Goal: Information Seeking & Learning: Learn about a topic

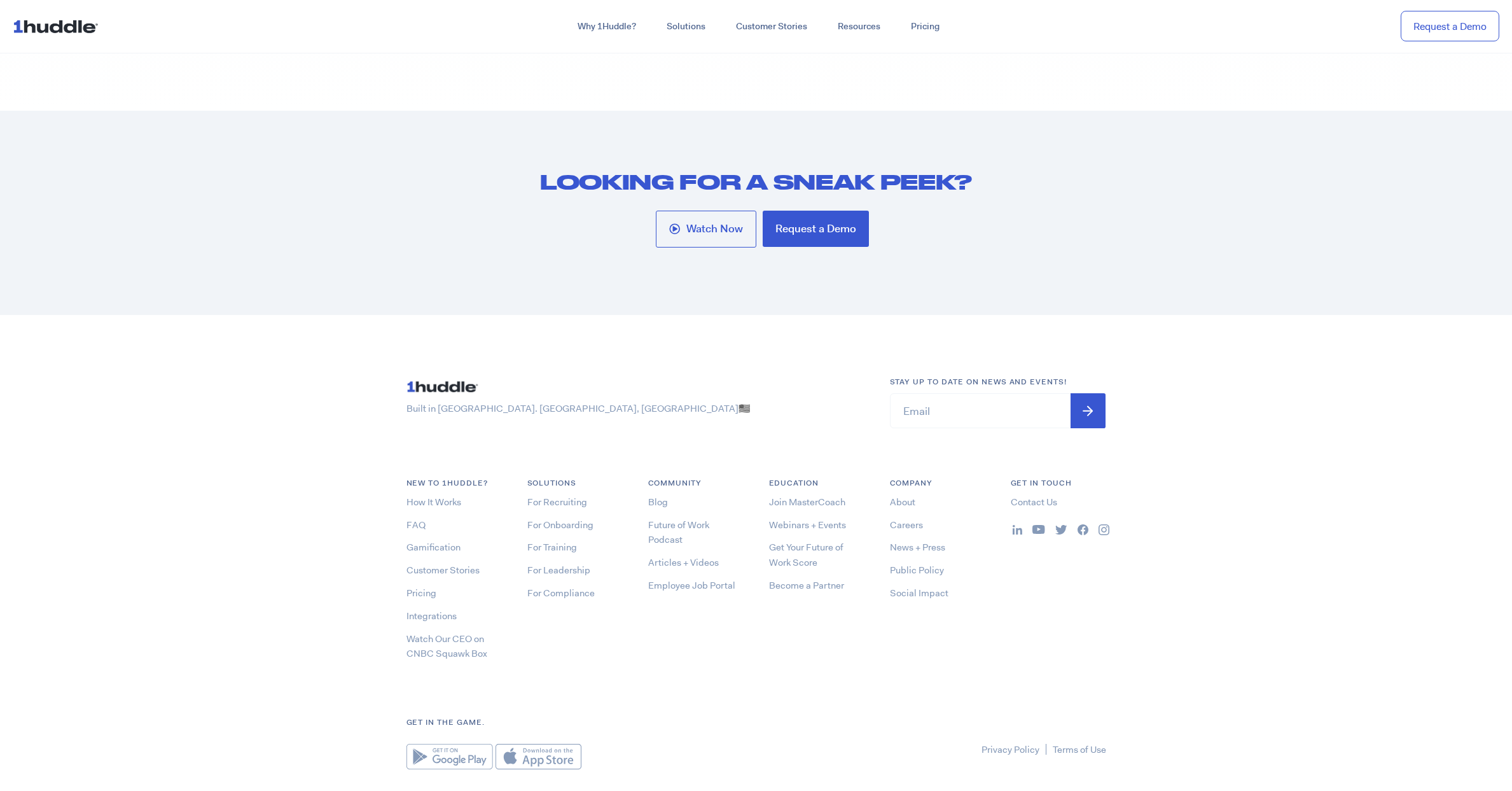
scroll to position [6928, 0]
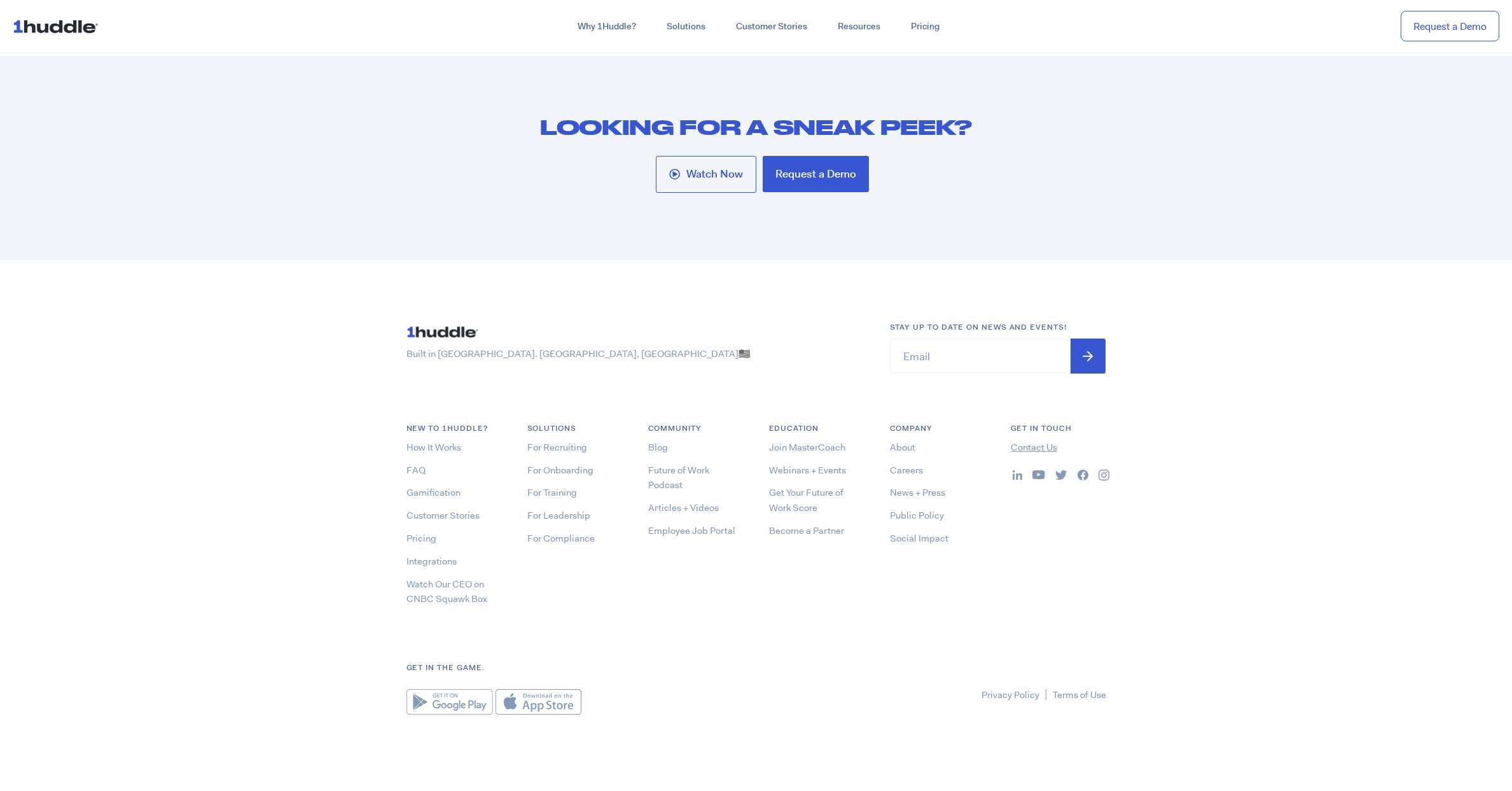
click at [1048, 447] on link "Contact Us" at bounding box center [1034, 447] width 47 height 13
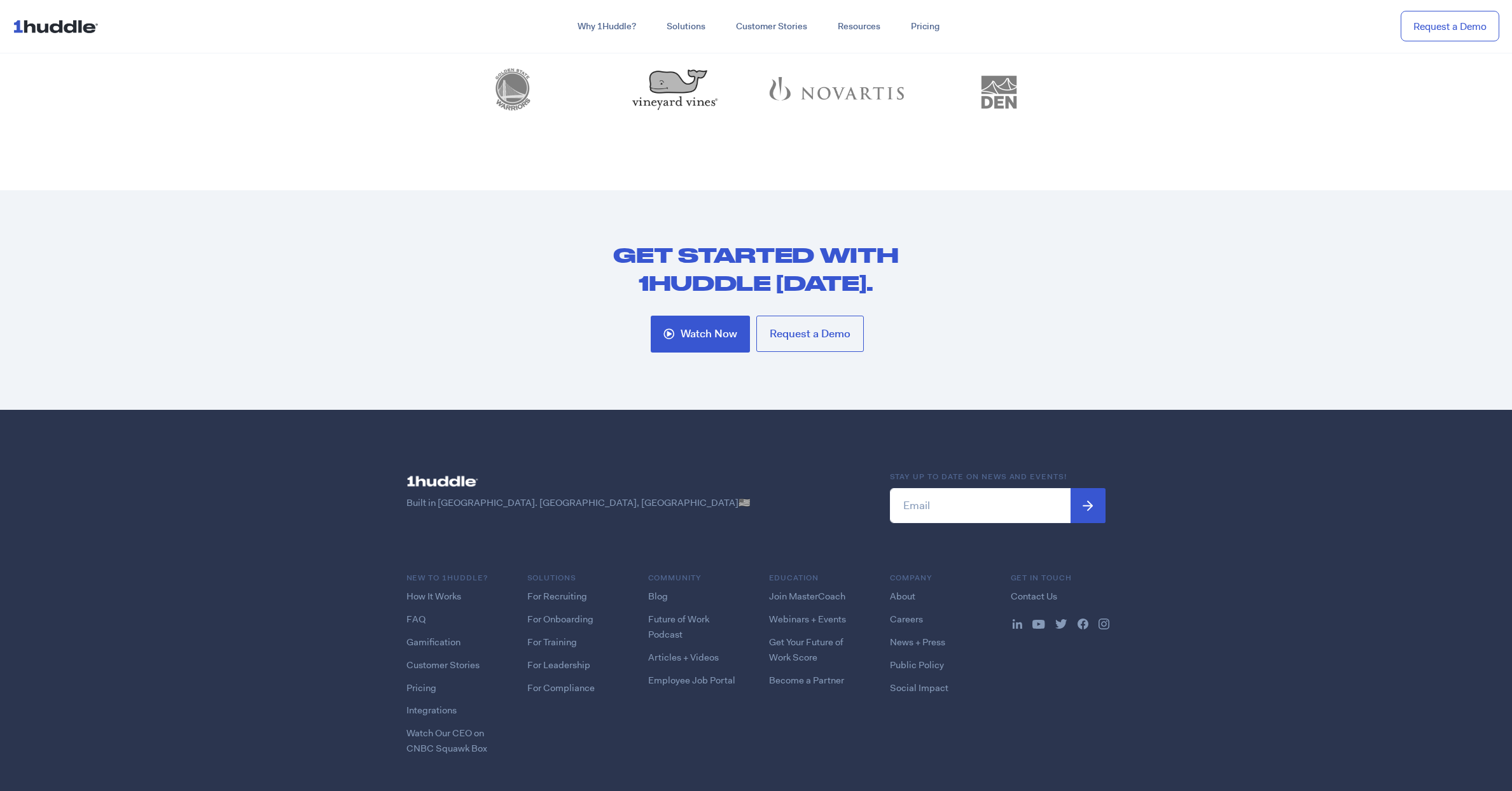
scroll to position [1343, 0]
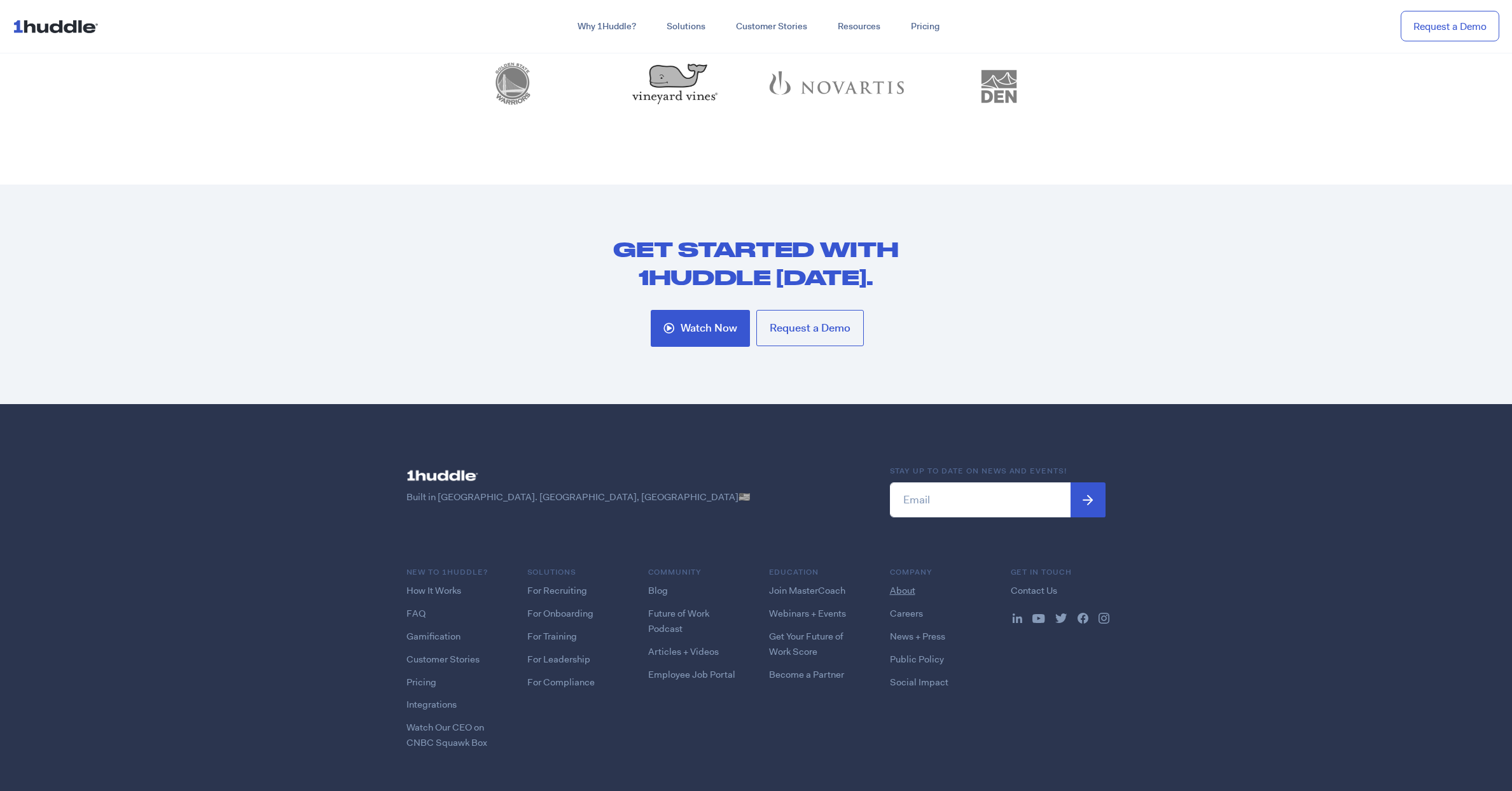
click at [898, 589] on link "About" at bounding box center [902, 591] width 25 height 13
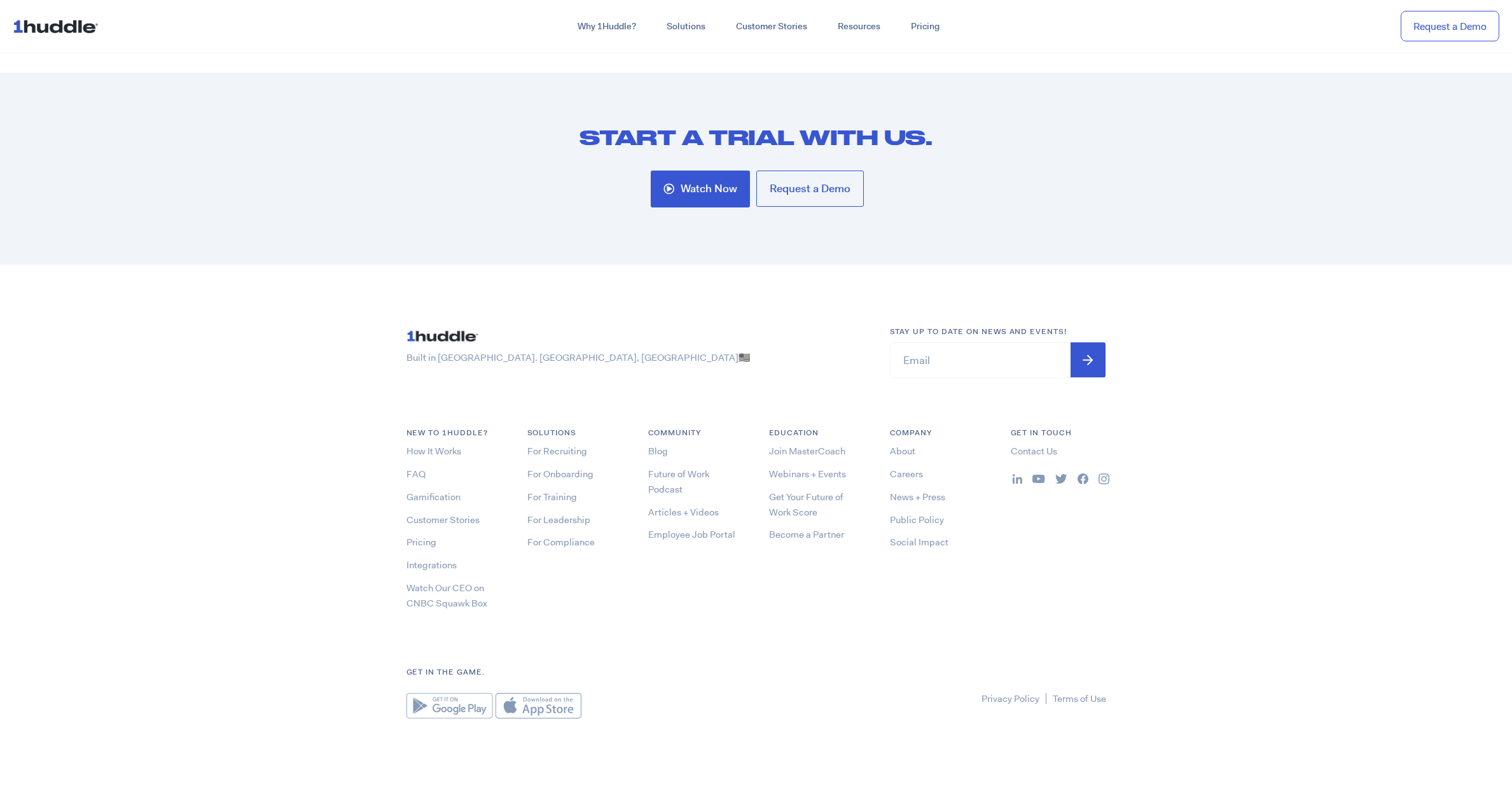
scroll to position [4045, 0]
click at [895, 476] on link "Careers" at bounding box center [907, 475] width 33 height 13
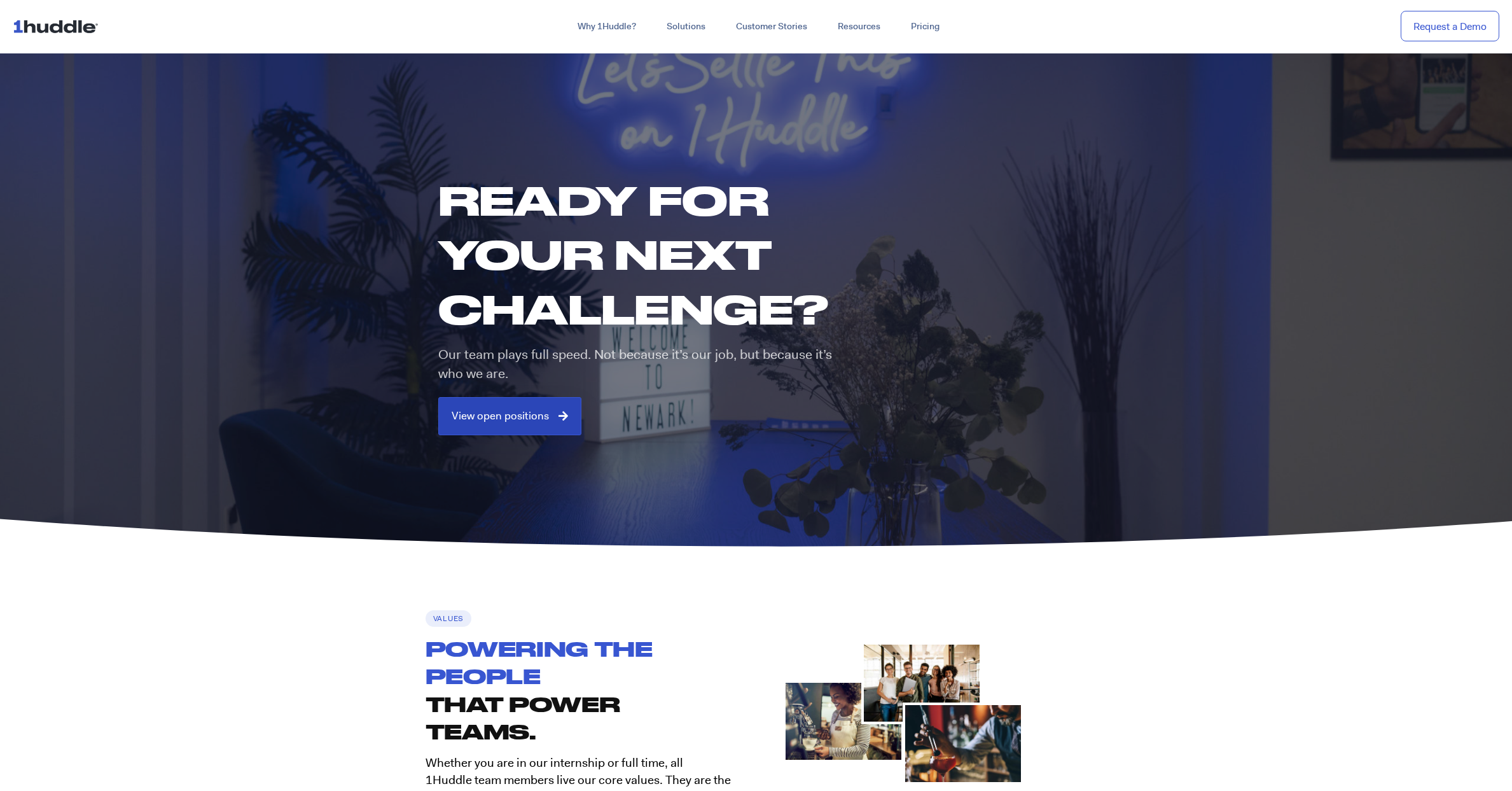
click at [532, 411] on span "View open positions" at bounding box center [500, 416] width 97 height 12
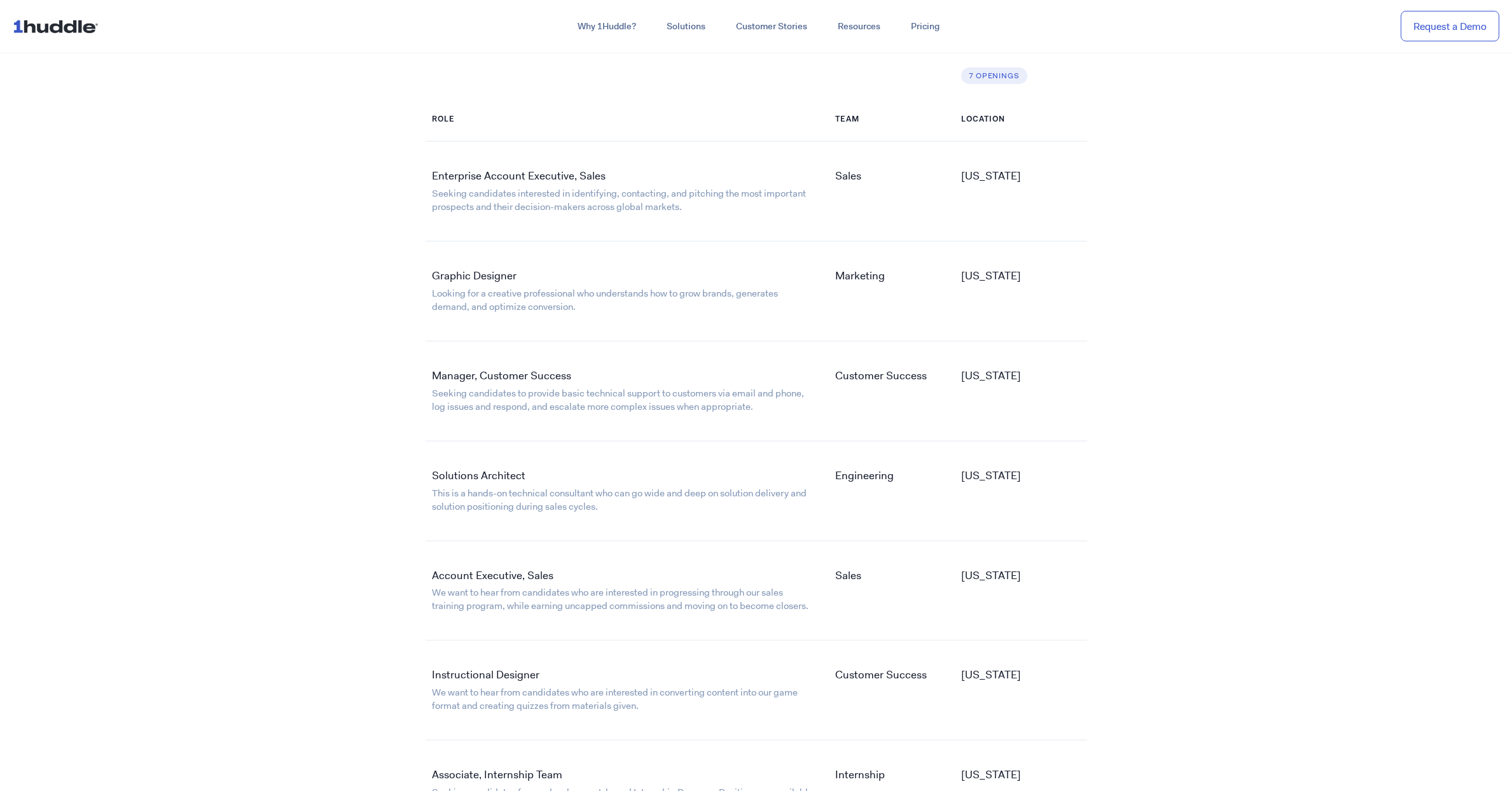
scroll to position [2088, 0]
click at [566, 177] on link "Enterprise Account Executive, Sales" at bounding box center [519, 176] width 174 height 14
click at [595, 392] on link "Seeking candidates to provide basic technical support to customers via email an…" at bounding box center [618, 400] width 372 height 26
